Goal: Transaction & Acquisition: Purchase product/service

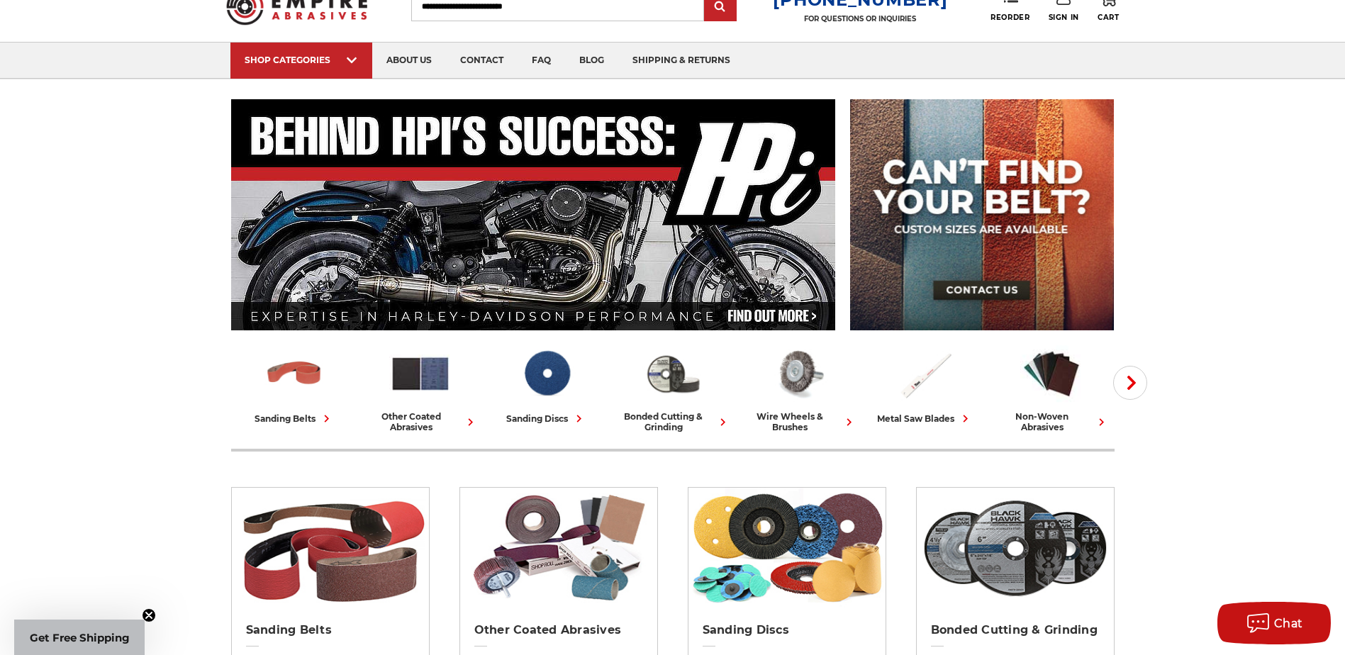
scroll to position [142, 0]
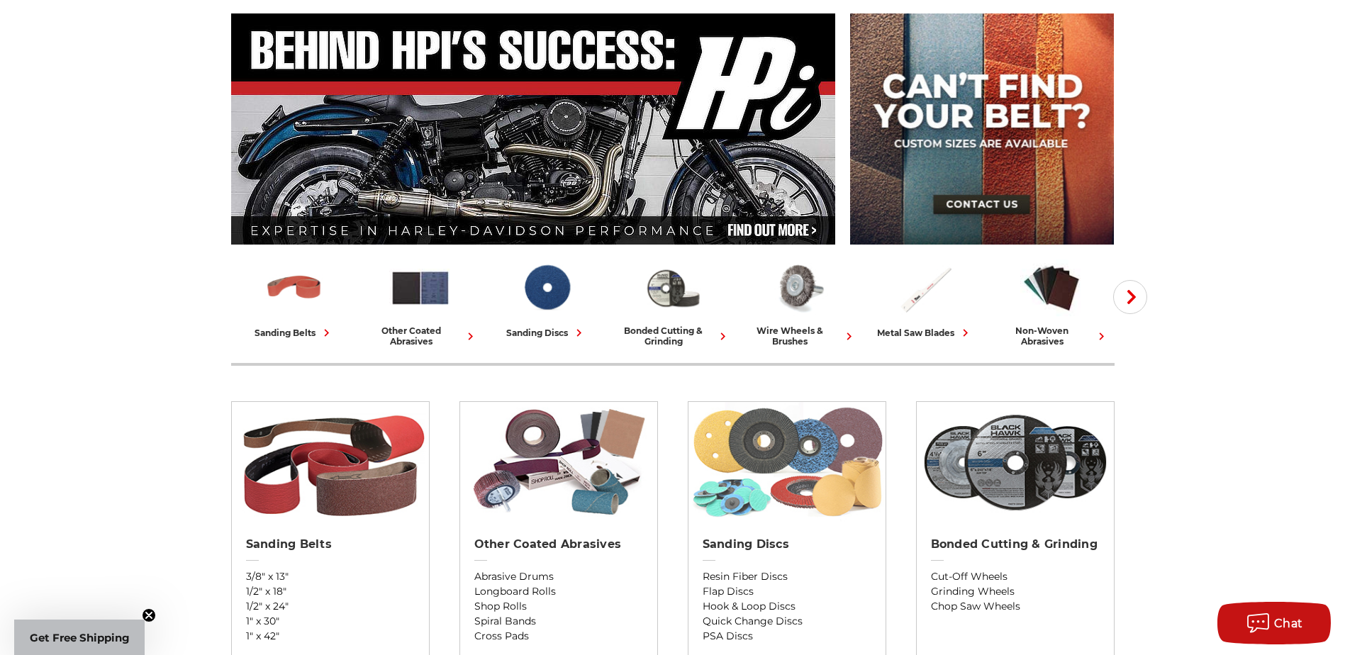
click at [822, 450] on img at bounding box center [786, 462] width 197 height 121
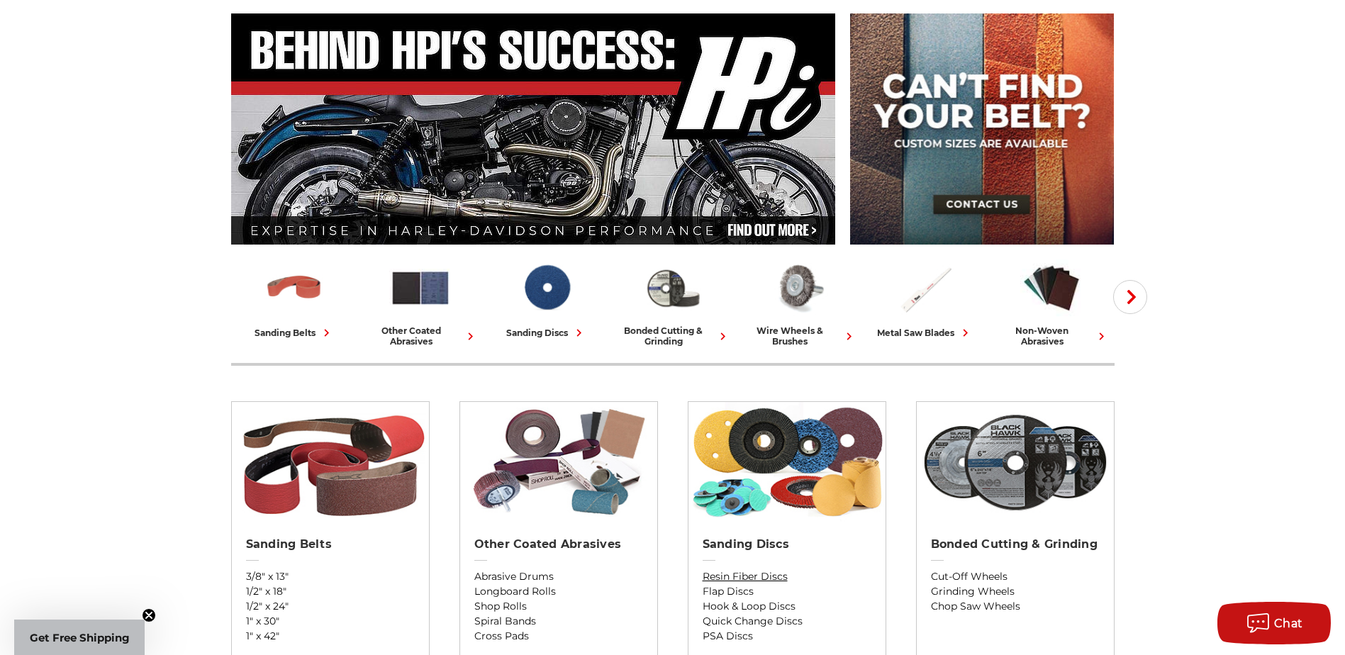
click at [756, 573] on link "Resin Fiber Discs" at bounding box center [787, 576] width 169 height 15
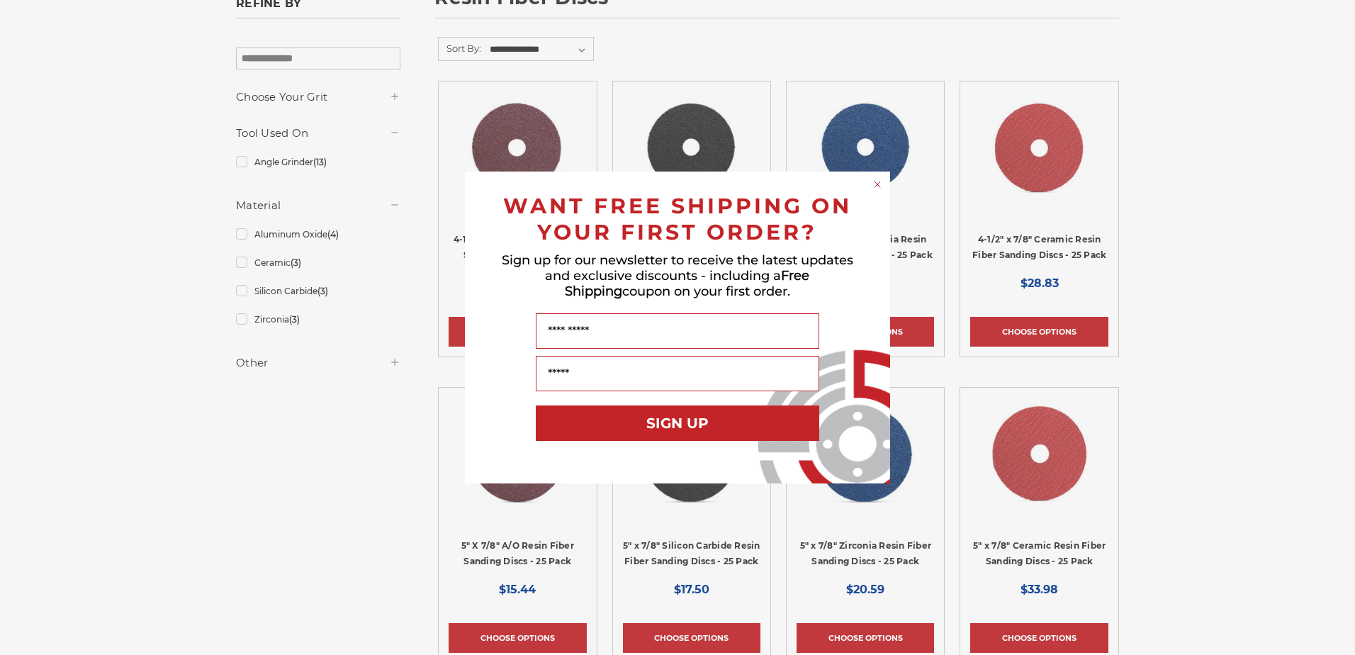
scroll to position [284, 0]
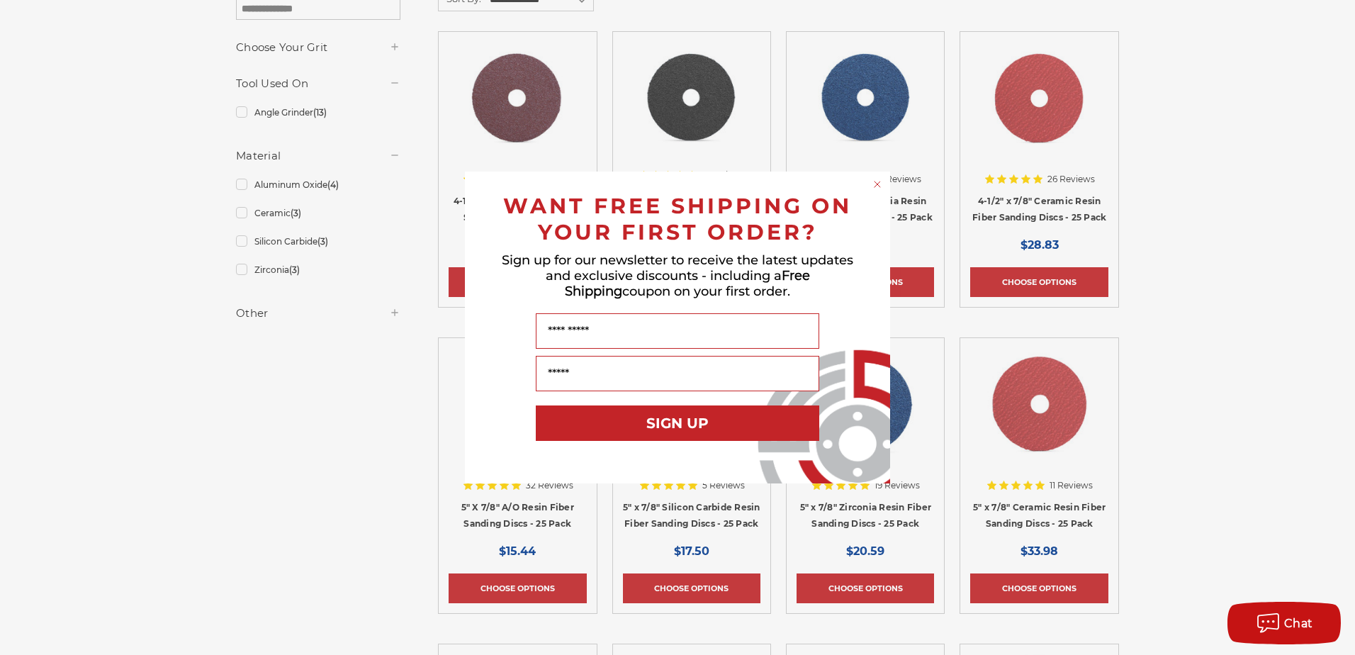
click at [875, 181] on circle "Close dialog" at bounding box center [877, 184] width 13 height 13
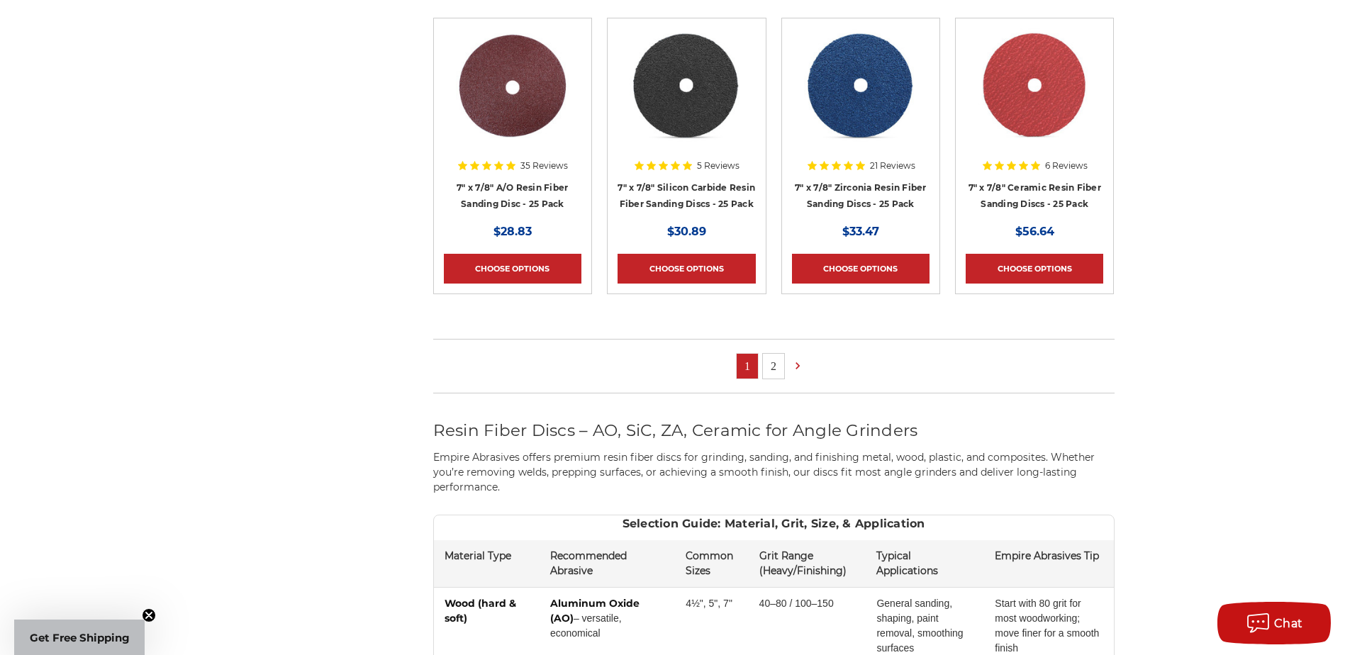
scroll to position [1134, 0]
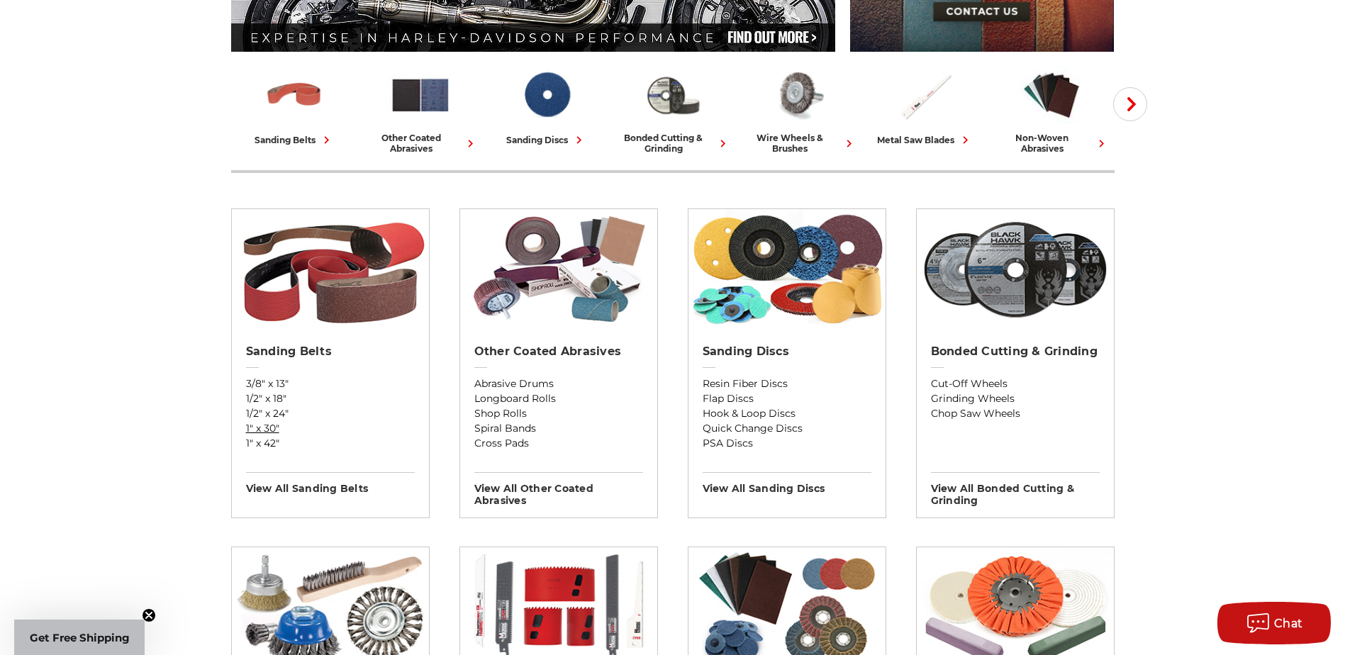
scroll to position [354, 0]
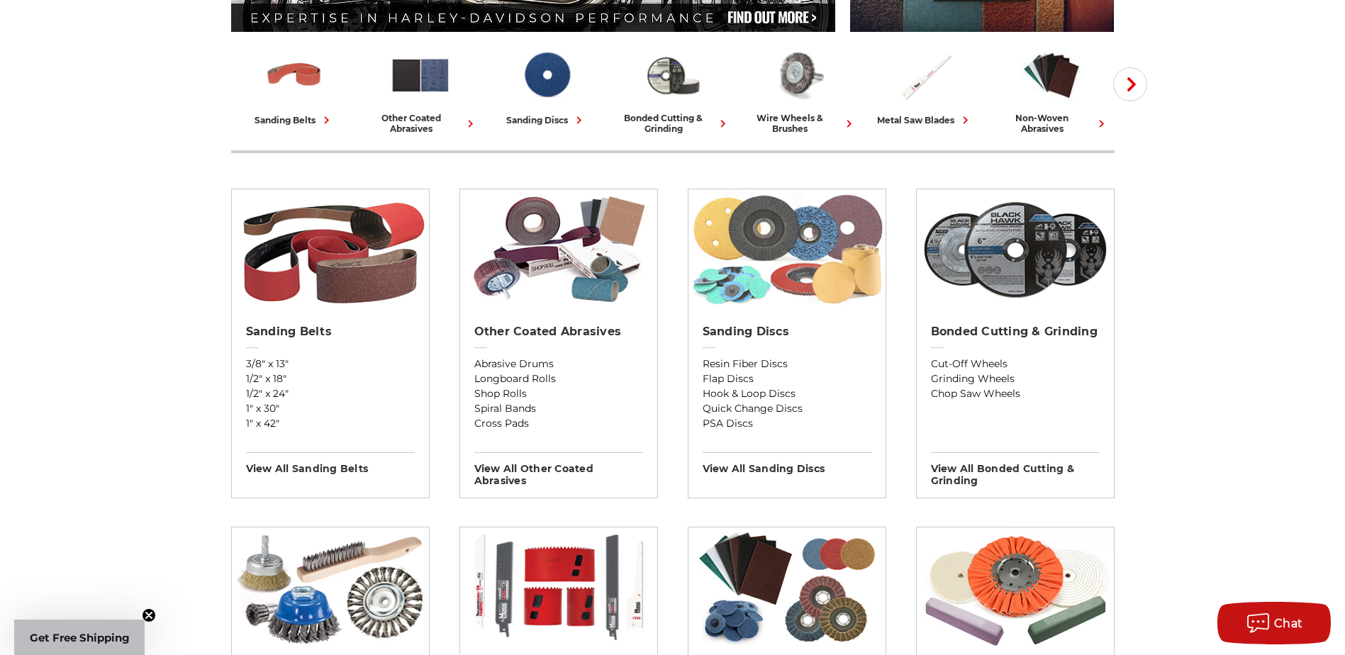
click at [759, 259] on img at bounding box center [786, 249] width 197 height 121
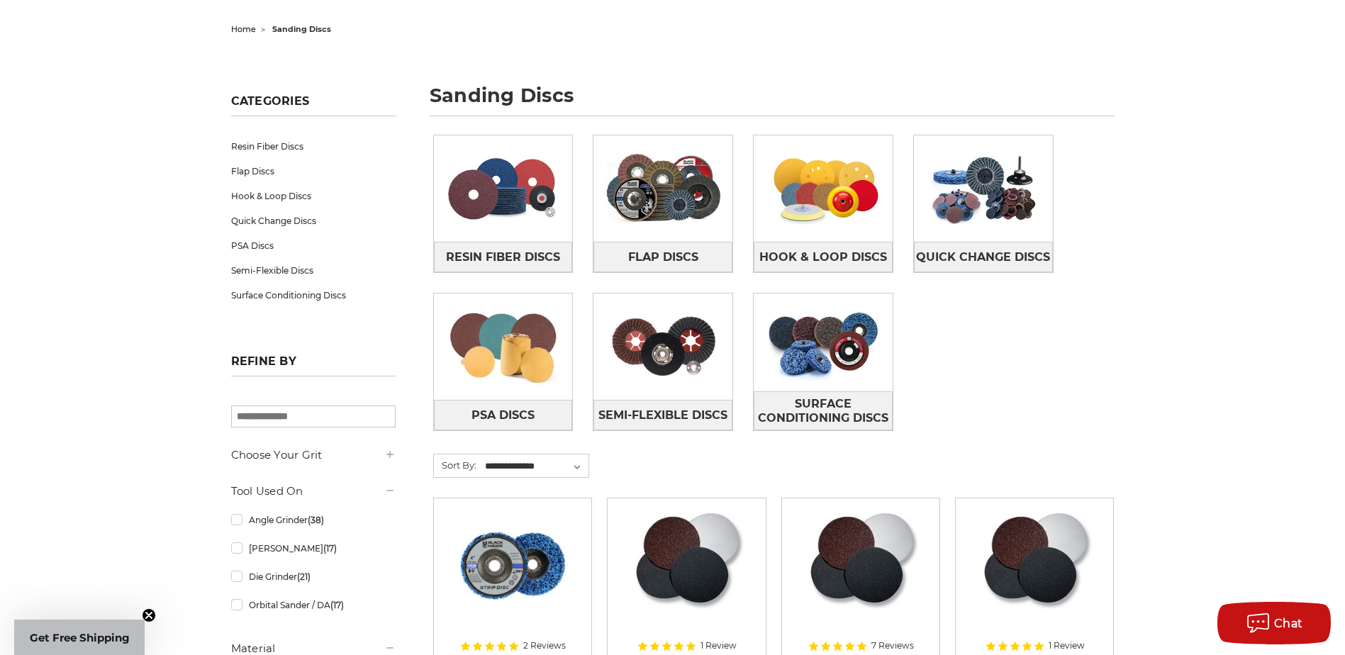
scroll to position [142, 0]
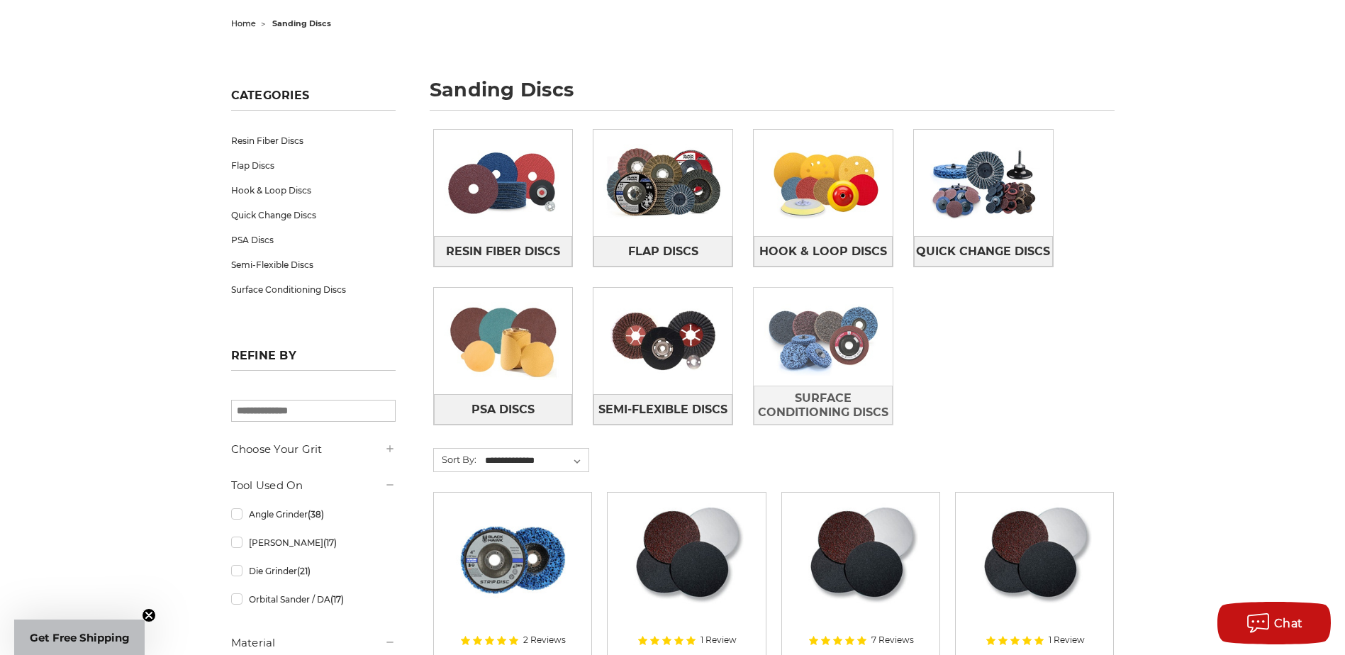
click at [824, 323] on img at bounding box center [823, 337] width 139 height 98
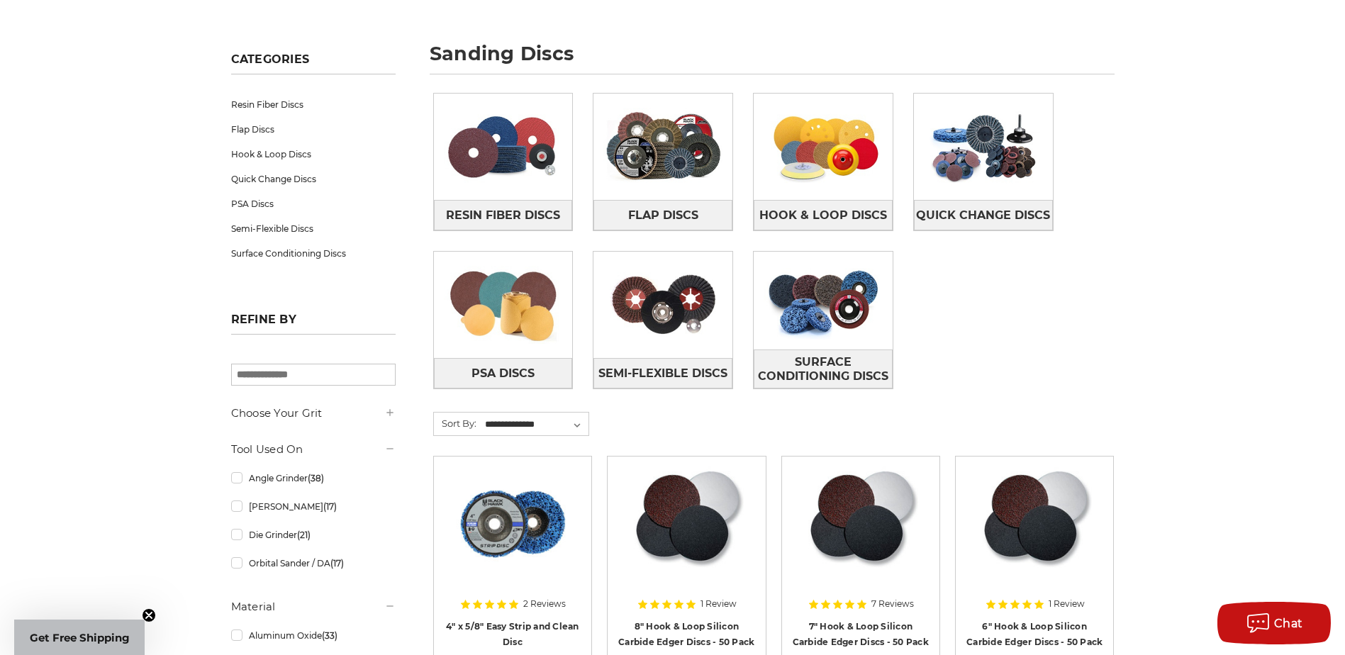
scroll to position [213, 0]
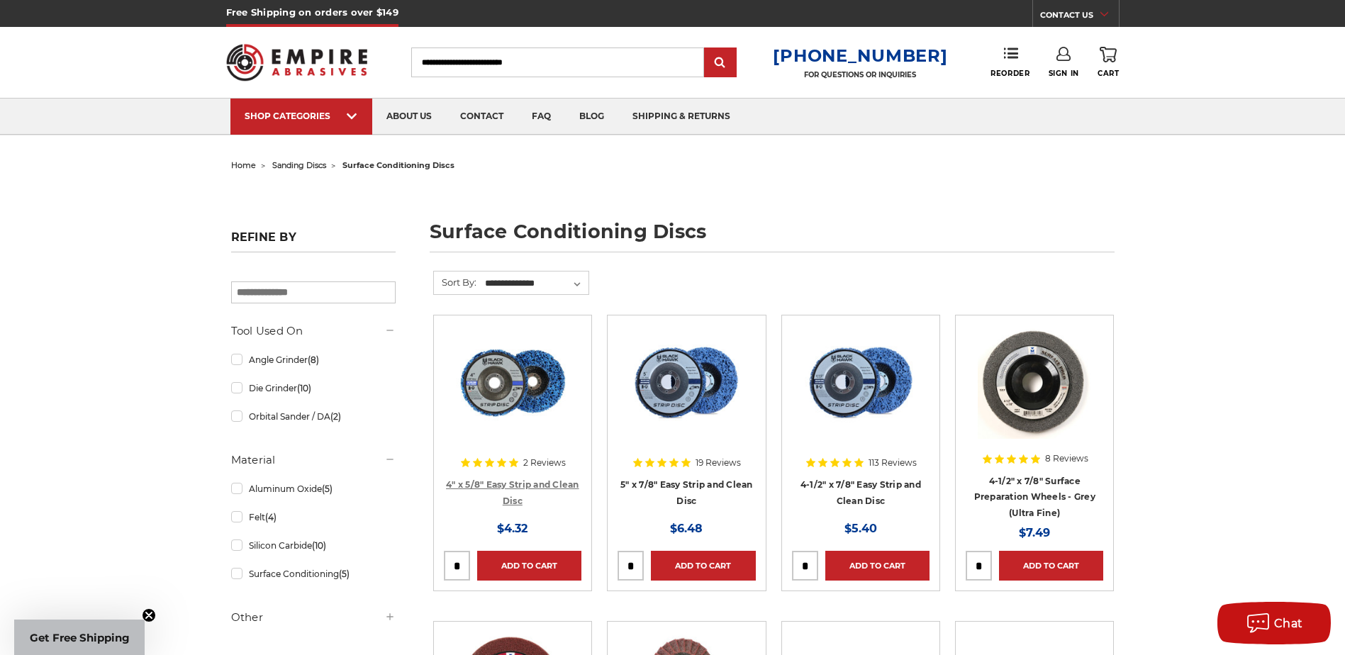
click at [534, 479] on link "4" x 5/8" Easy Strip and Clean Disc" at bounding box center [512, 492] width 133 height 27
